Goal: Task Accomplishment & Management: Manage account settings

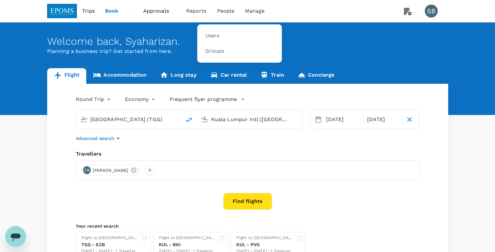
click at [207, 38] on span "Users" at bounding box center [212, 35] width 14 height 7
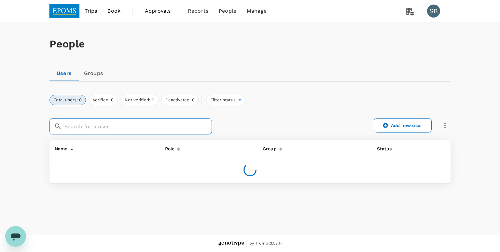
click at [99, 127] on input "text" at bounding box center [137, 126] width 147 height 16
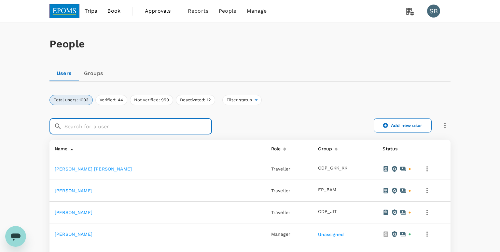
paste input "[PERSON_NAME]"
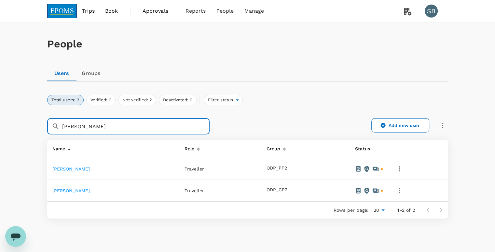
type input "[PERSON_NAME]"
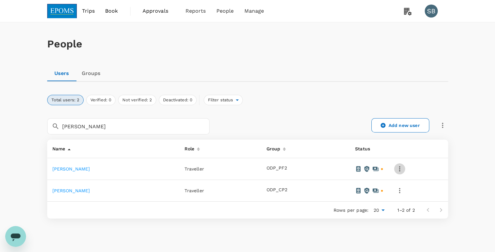
click at [403, 169] on icon "button" at bounding box center [400, 169] width 8 height 8
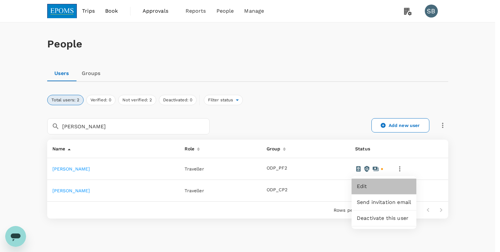
click at [370, 187] on span "Edit" at bounding box center [383, 187] width 54 height 8
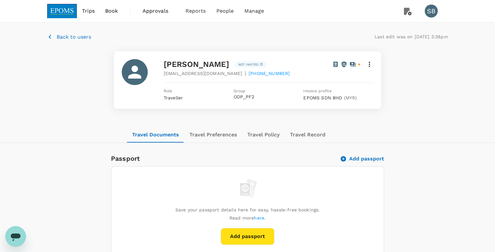
click at [368, 64] on icon at bounding box center [369, 64] width 8 height 8
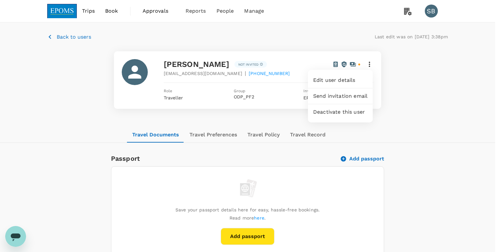
click at [368, 64] on div at bounding box center [250, 126] width 500 height 252
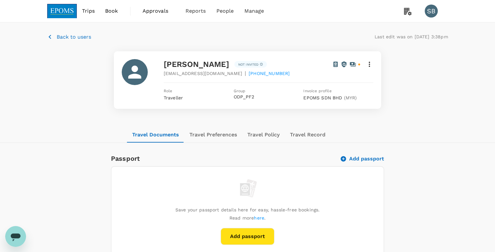
click at [168, 100] on span "Traveller" at bounding box center [173, 97] width 19 height 5
click at [369, 62] on icon at bounding box center [369, 64] width 1 height 5
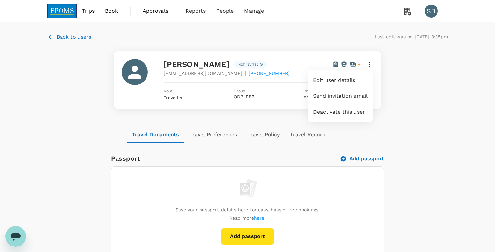
click at [414, 70] on div at bounding box center [250, 126] width 500 height 252
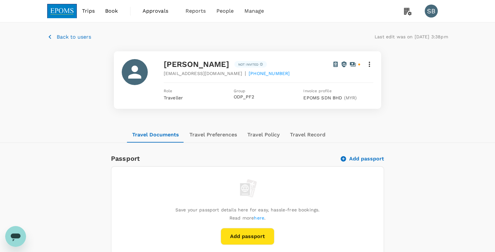
drag, startPoint x: 165, startPoint y: 63, endPoint x: 260, endPoint y: 64, distance: 94.7
click at [234, 64] on div "[PERSON_NAME]" at bounding box center [199, 64] width 71 height 10
copy span "[PERSON_NAME]"
click at [66, 39] on span "Back to users" at bounding box center [74, 37] width 34 height 6
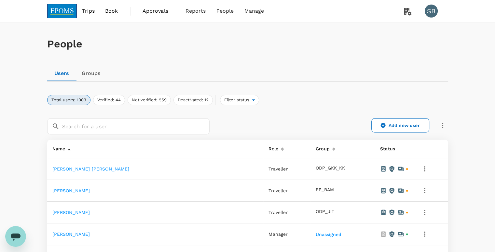
click at [95, 74] on link "Groups" at bounding box center [90, 74] width 29 height 16
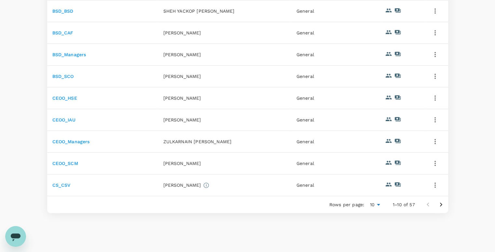
scroll to position [163, 0]
click at [445, 205] on button "Go to next page" at bounding box center [440, 203] width 13 height 13
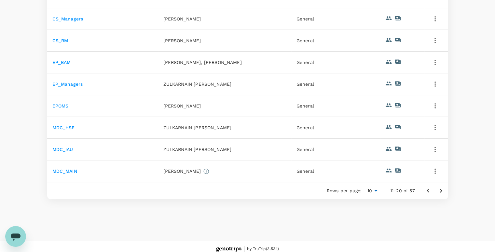
scroll to position [180, 0]
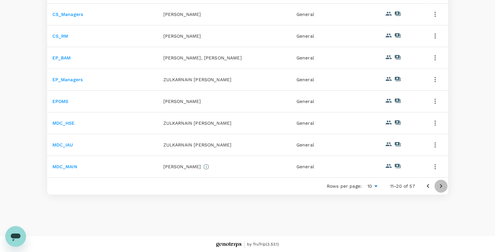
click at [439, 183] on icon "Go to next page" at bounding box center [441, 186] width 8 height 8
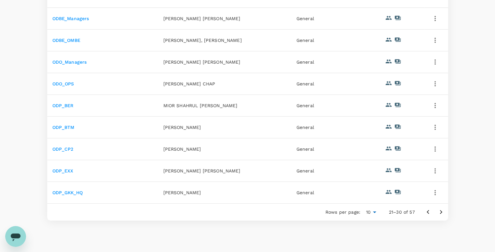
scroll to position [163, 0]
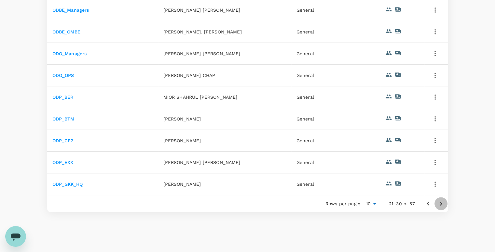
click at [439, 206] on icon "Go to next page" at bounding box center [441, 204] width 8 height 8
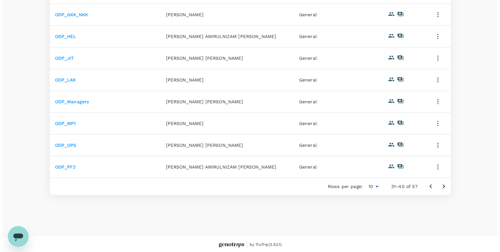
scroll to position [180, 0]
click at [434, 165] on icon "button" at bounding box center [435, 167] width 8 height 8
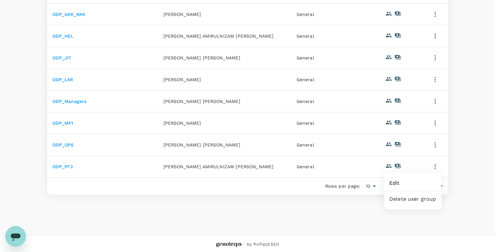
click at [393, 183] on span "Edit" at bounding box center [412, 184] width 47 height 8
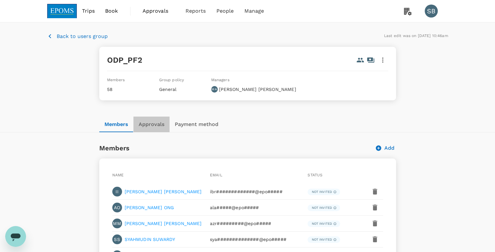
click at [148, 125] on button "Approvals" at bounding box center [151, 125] width 36 height 16
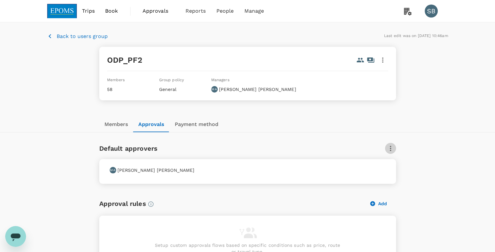
click at [389, 147] on icon "button" at bounding box center [390, 149] width 8 height 8
click at [386, 163] on span "Edit" at bounding box center [385, 166] width 10 height 8
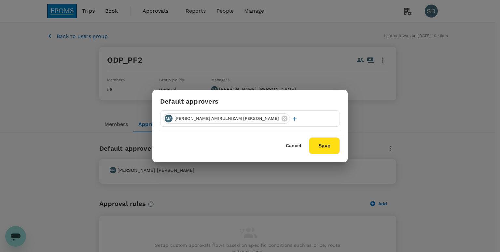
click at [291, 146] on button "Cancel" at bounding box center [293, 145] width 15 height 5
